Goal: Understand process/instructions: Learn how to perform a task or action

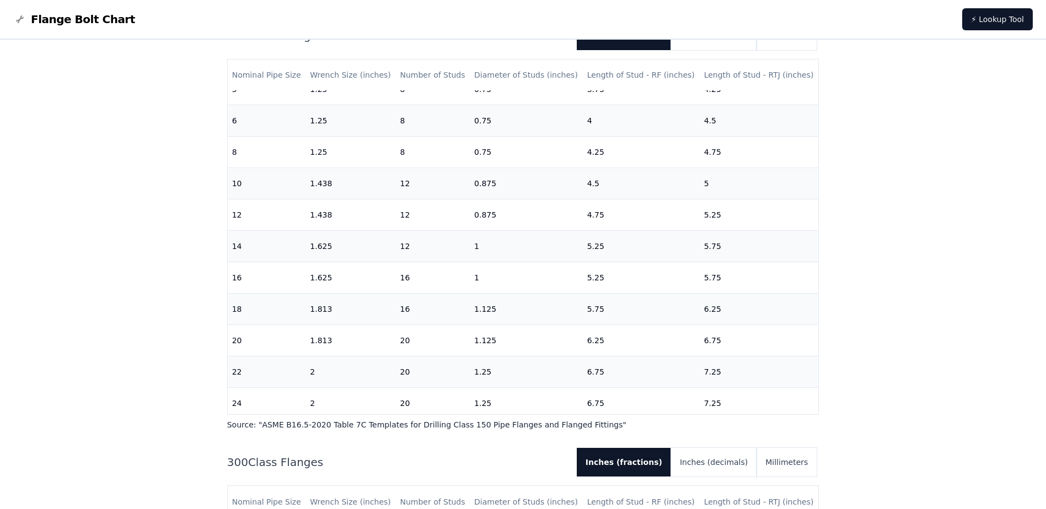
scroll to position [344, 0]
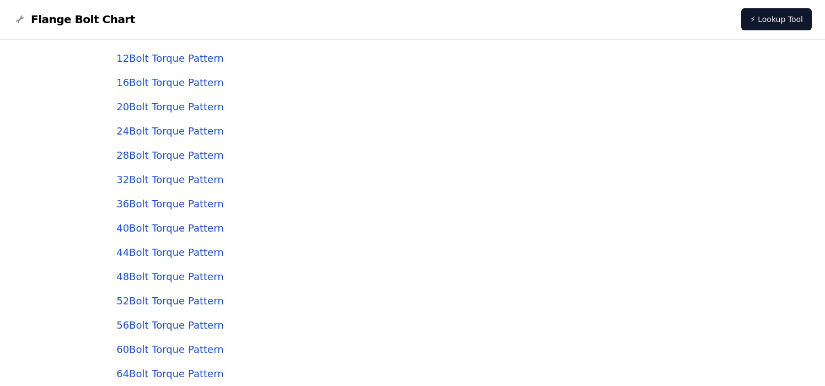
scroll to position [2881, 0]
click at [181, 348] on link "64 Bolt Torque Pattern" at bounding box center [169, 350] width 107 height 12
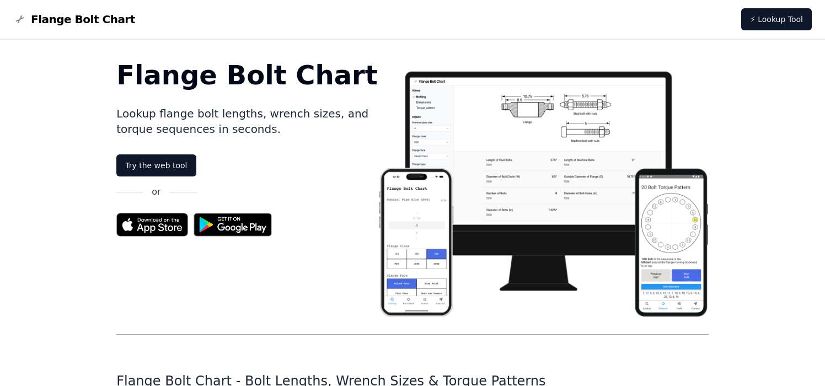
click at [576, 166] on img at bounding box center [543, 189] width 331 height 255
click at [163, 167] on link "Try the web tool" at bounding box center [155, 165] width 79 height 22
